Goal: Find specific page/section: Find specific page/section

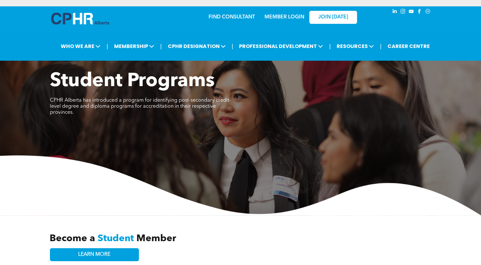
click at [288, 15] on link "MEMBER LOGIN" at bounding box center [285, 17] width 40 height 5
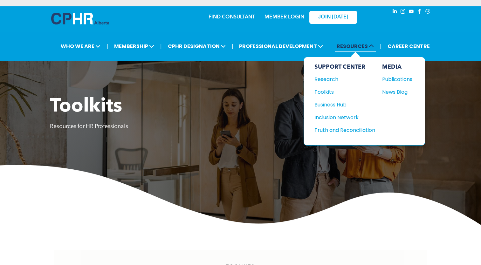
click at [347, 43] on span "RESOURCES" at bounding box center [355, 46] width 41 height 12
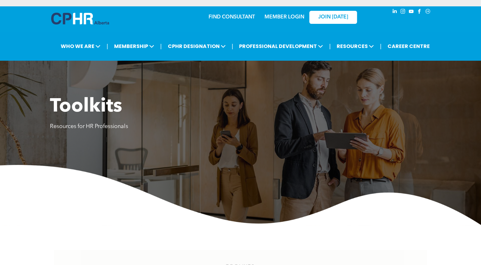
click at [281, 17] on link "MEMBER LOGIN" at bounding box center [285, 17] width 40 height 5
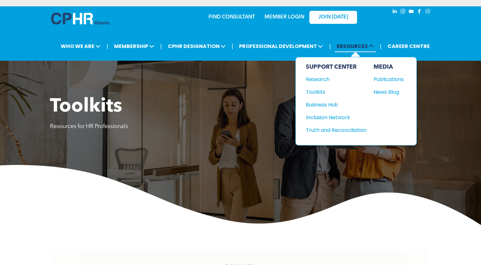
click at [355, 48] on span "RESOURCES" at bounding box center [355, 46] width 41 height 12
click at [316, 90] on div "Toolkits" at bounding box center [333, 92] width 55 height 8
click at [323, 89] on div "Toolkits" at bounding box center [333, 92] width 55 height 8
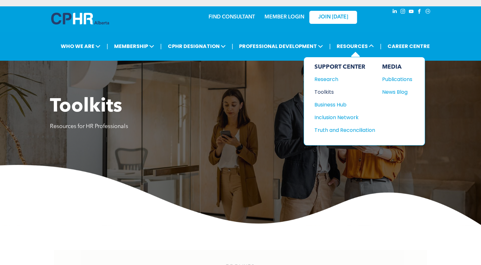
click at [321, 89] on div "Toolkits" at bounding box center [341, 92] width 55 height 8
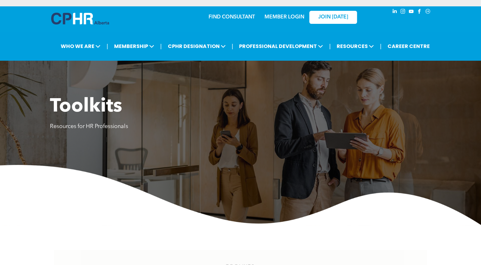
click at [289, 18] on link "MEMBER LOGIN" at bounding box center [285, 17] width 40 height 5
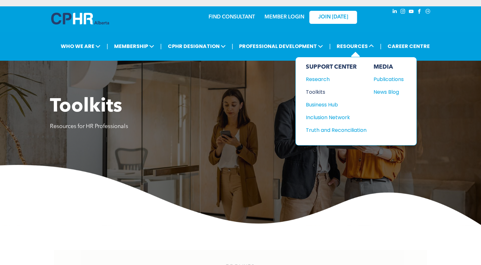
click at [322, 92] on div "Toolkits" at bounding box center [333, 92] width 55 height 8
click at [351, 45] on span "RESOURCES" at bounding box center [355, 46] width 41 height 12
click at [322, 89] on div "Toolkits" at bounding box center [333, 92] width 55 height 8
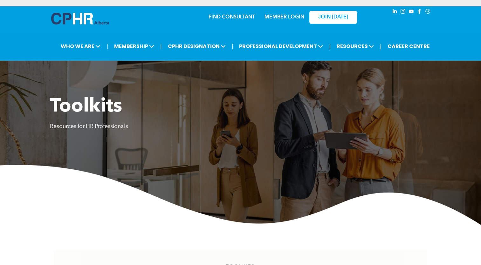
drag, startPoint x: 57, startPoint y: 135, endPoint x: 63, endPoint y: 130, distance: 7.5
click at [63, 130] on div "Toolkits Resources for HR Professionals" at bounding box center [240, 160] width 481 height 130
drag, startPoint x: 63, startPoint y: 130, endPoint x: 67, endPoint y: 128, distance: 5.0
click at [67, 128] on span "Resources for HR Professionals" at bounding box center [89, 127] width 78 height 6
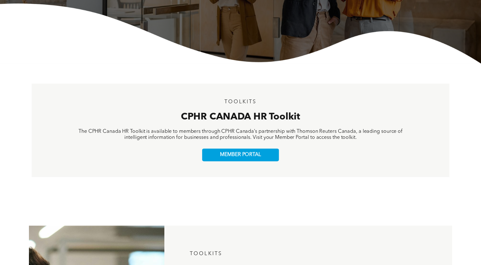
scroll to position [223, 0]
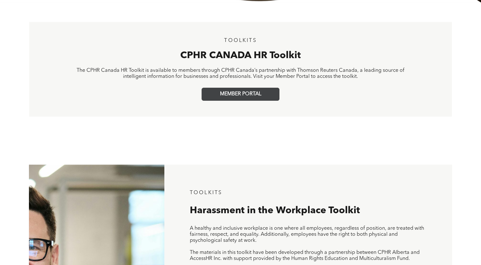
click at [250, 94] on span "MEMBER PORTAL" at bounding box center [240, 94] width 41 height 6
click at [242, 94] on span "MEMBER PORTAL" at bounding box center [240, 94] width 41 height 6
click at [236, 95] on span "MEMBER PORTAL" at bounding box center [240, 94] width 41 height 6
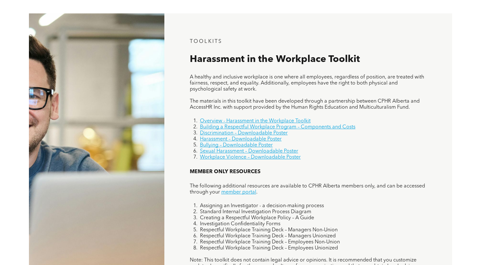
scroll to position [445, 0]
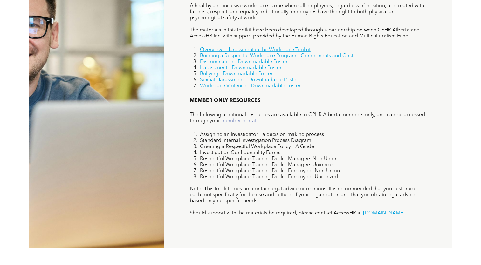
click at [243, 119] on link "member portal" at bounding box center [238, 121] width 35 height 5
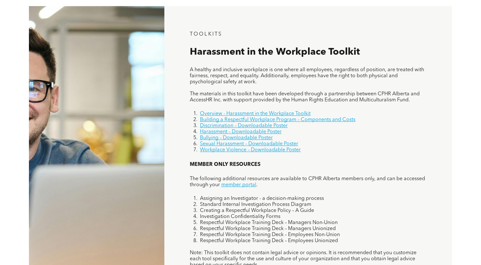
scroll to position [382, 0]
